Goal: Register for event/course

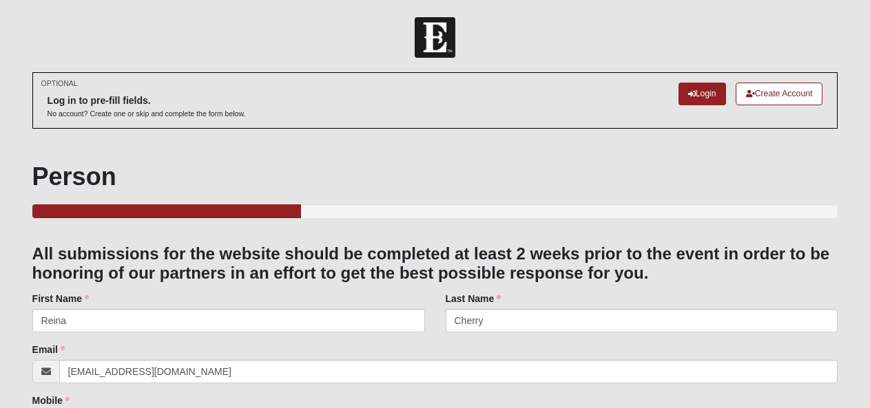
select select "3"
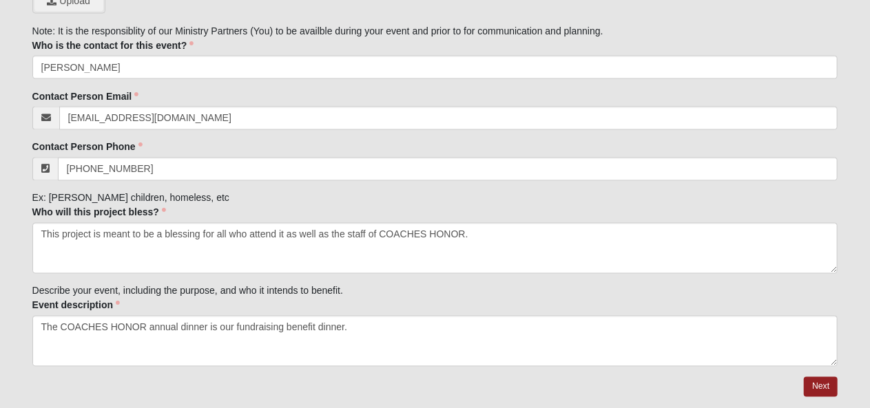
click at [366, 328] on textarea "The COACHES HONOR annual dinner is our fundraising benefit dinner." at bounding box center [435, 341] width 806 height 51
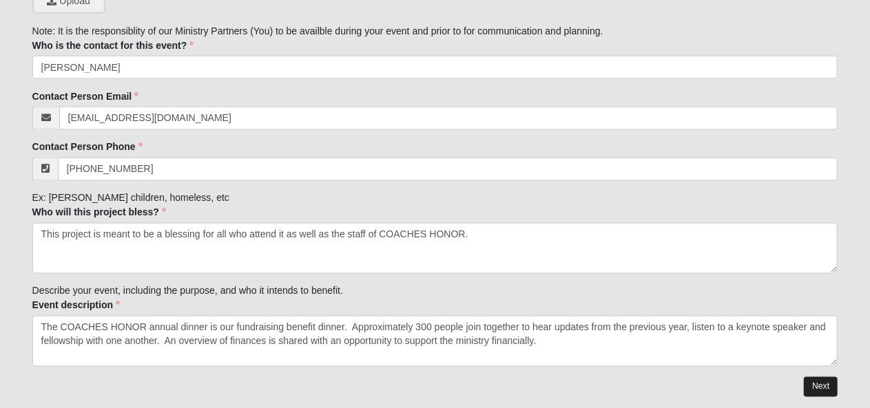
type textarea "The COACHES HONOR annual dinner is our fundraising benefit dinner. Approximatel…"
click at [815, 381] on link "Next" at bounding box center [821, 387] width 34 height 20
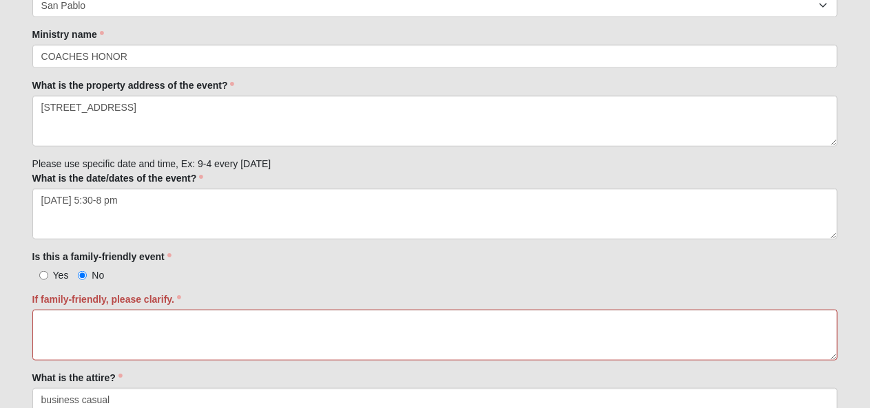
scroll to position [620, 0]
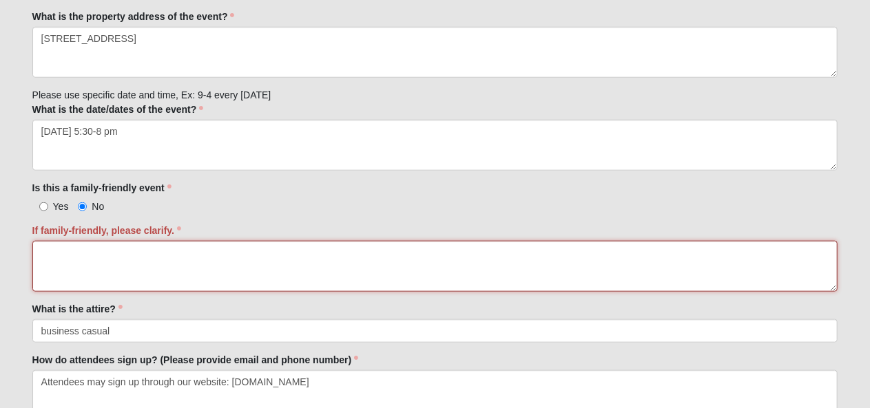
click at [351, 274] on textarea "If family-friendly, please clarify." at bounding box center [435, 266] width 806 height 51
type textarea "n"
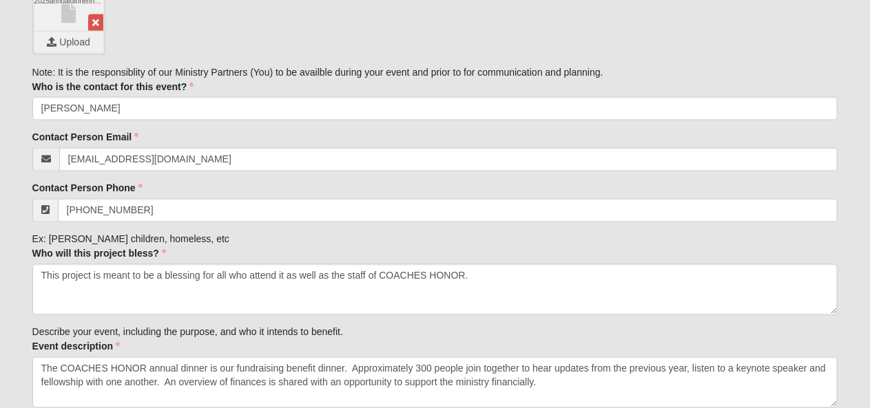
scroll to position [1290, 0]
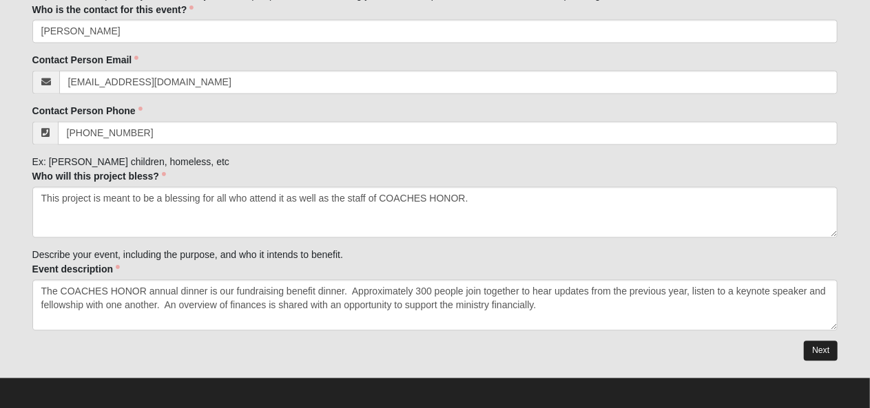
type textarea "This is a fundraising dinner that goes on for several hours. The environment is…"
click at [829, 352] on link "Next" at bounding box center [821, 352] width 34 height 20
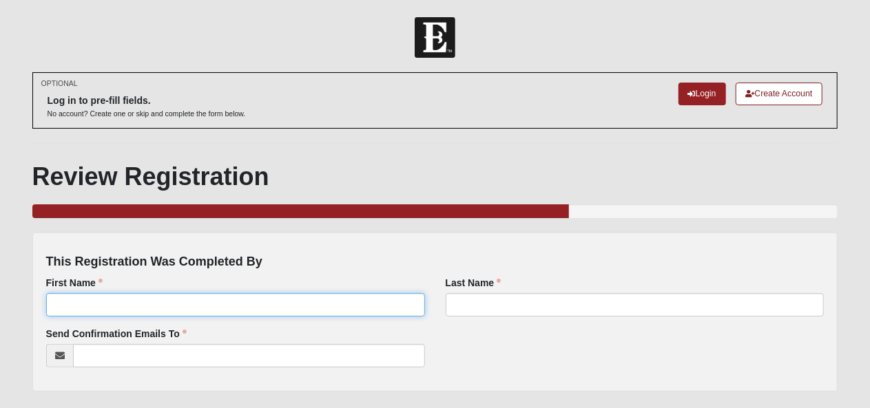
click at [240, 303] on input "First Name" at bounding box center [235, 304] width 379 height 23
type input "Rachael"
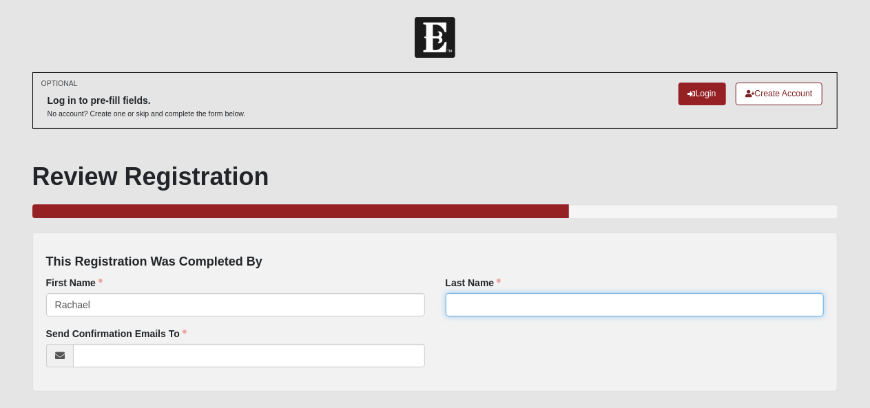
type input "[PERSON_NAME]"
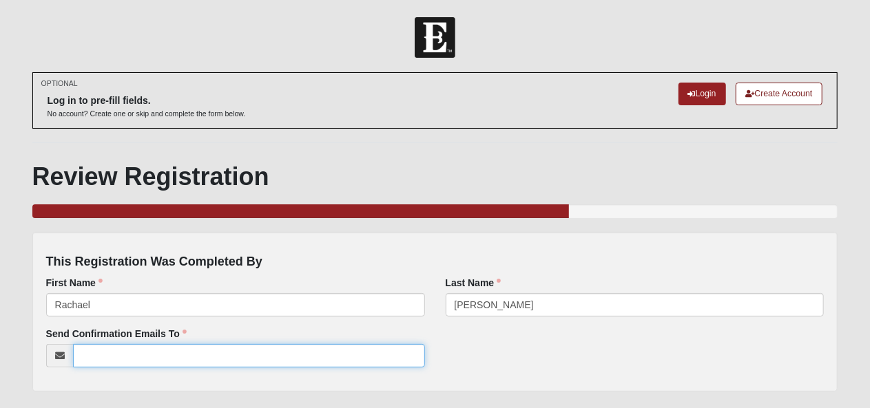
type input "[EMAIL_ADDRESS][DOMAIN_NAME]"
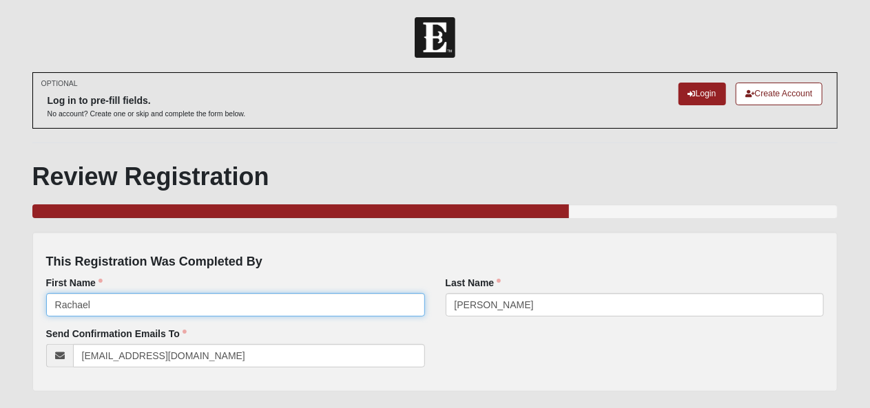
scroll to position [136, 0]
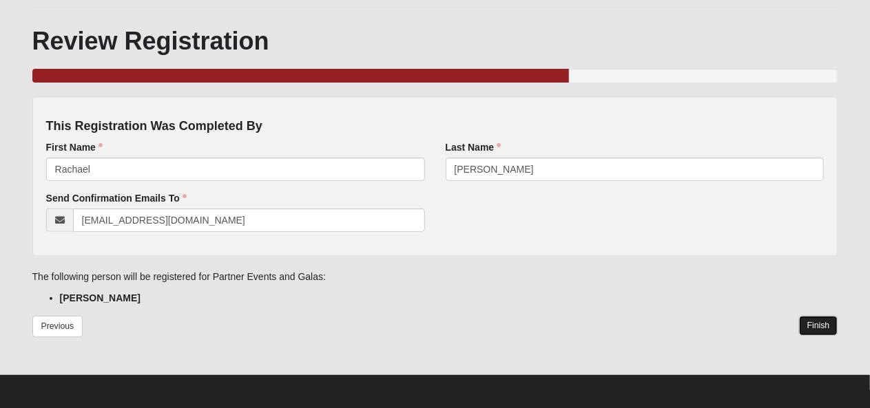
click at [808, 326] on link "Finish" at bounding box center [818, 326] width 39 height 20
